Goal: Task Accomplishment & Management: Complete application form

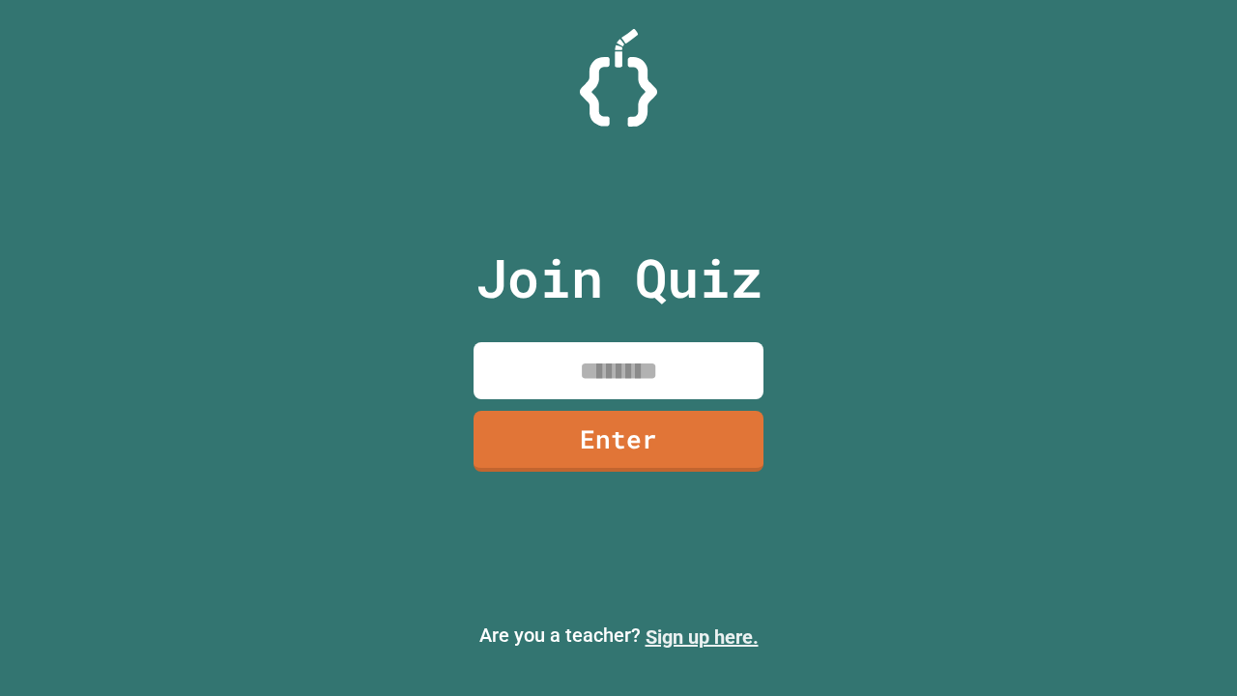
click at [701, 637] on link "Sign up here." at bounding box center [701, 636] width 113 height 23
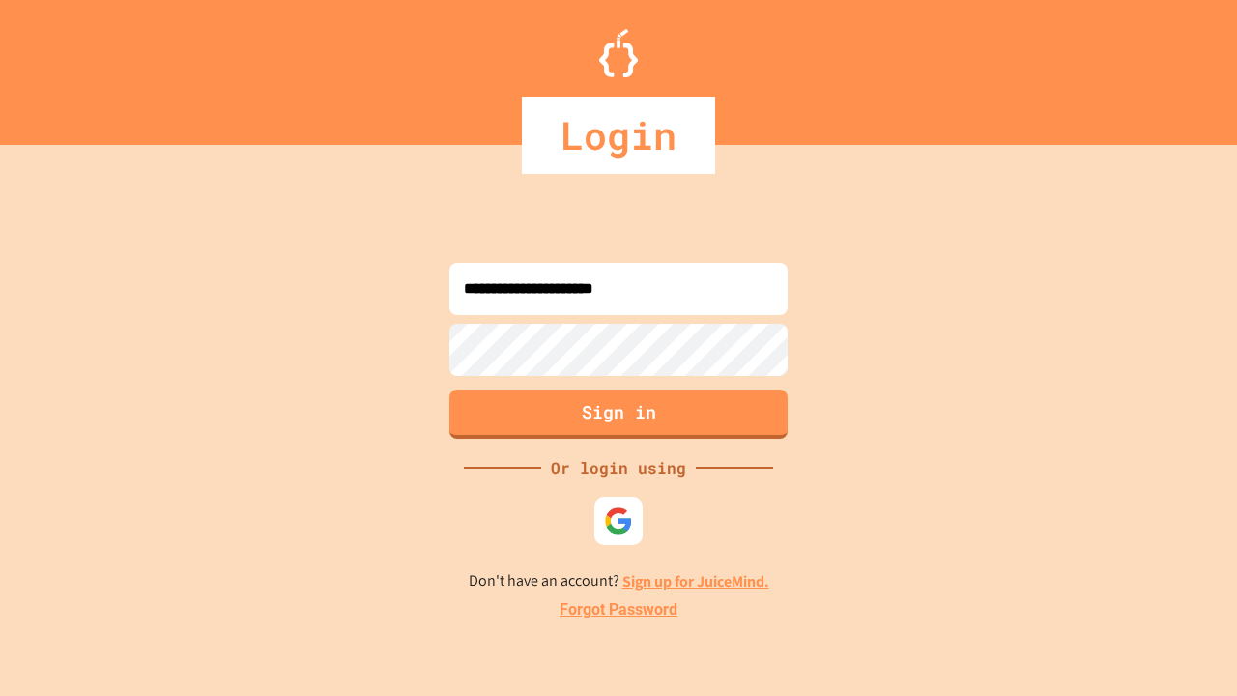
type input "**********"
